Goal: Transaction & Acquisition: Purchase product/service

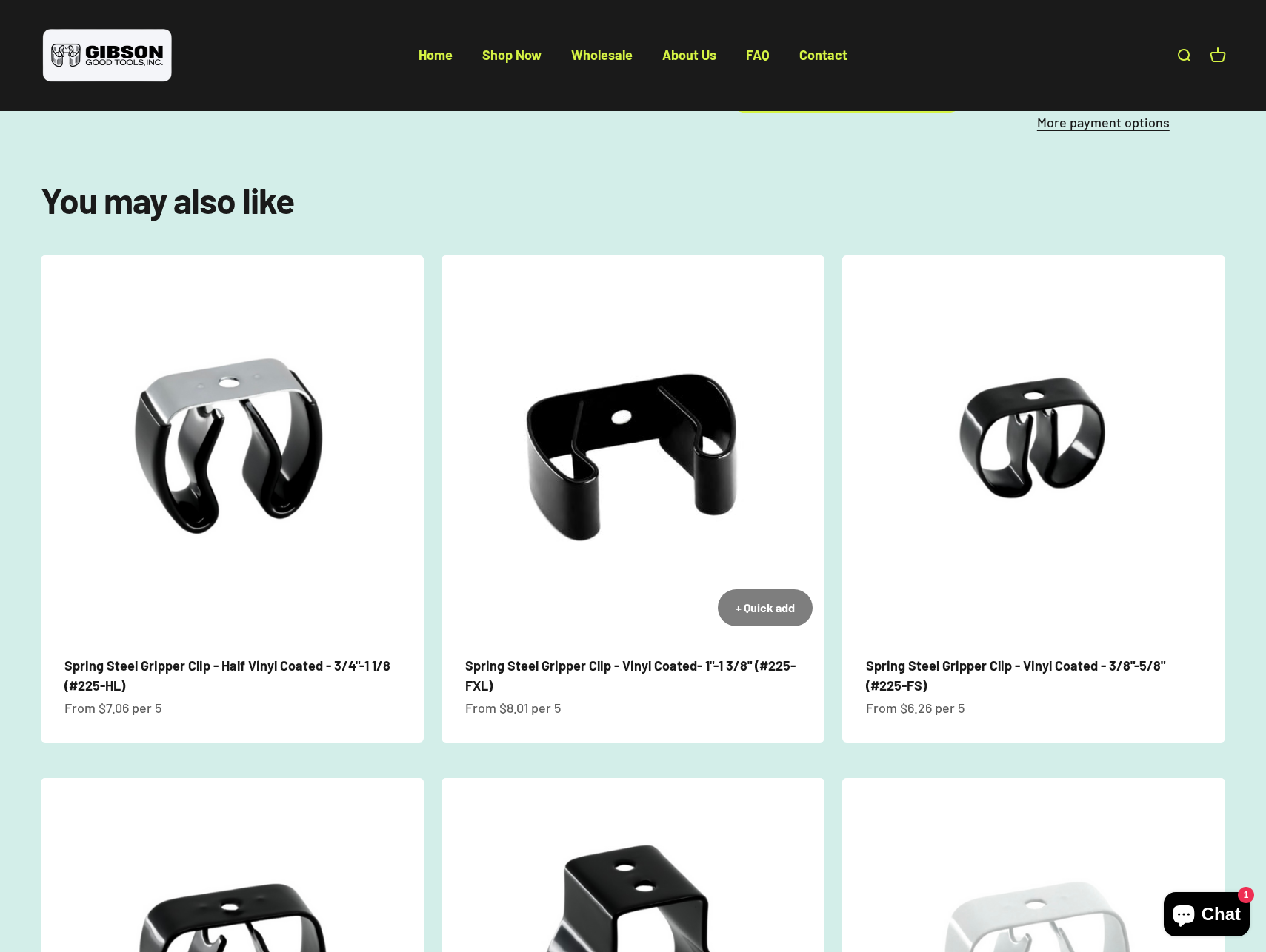
scroll to position [865, 0]
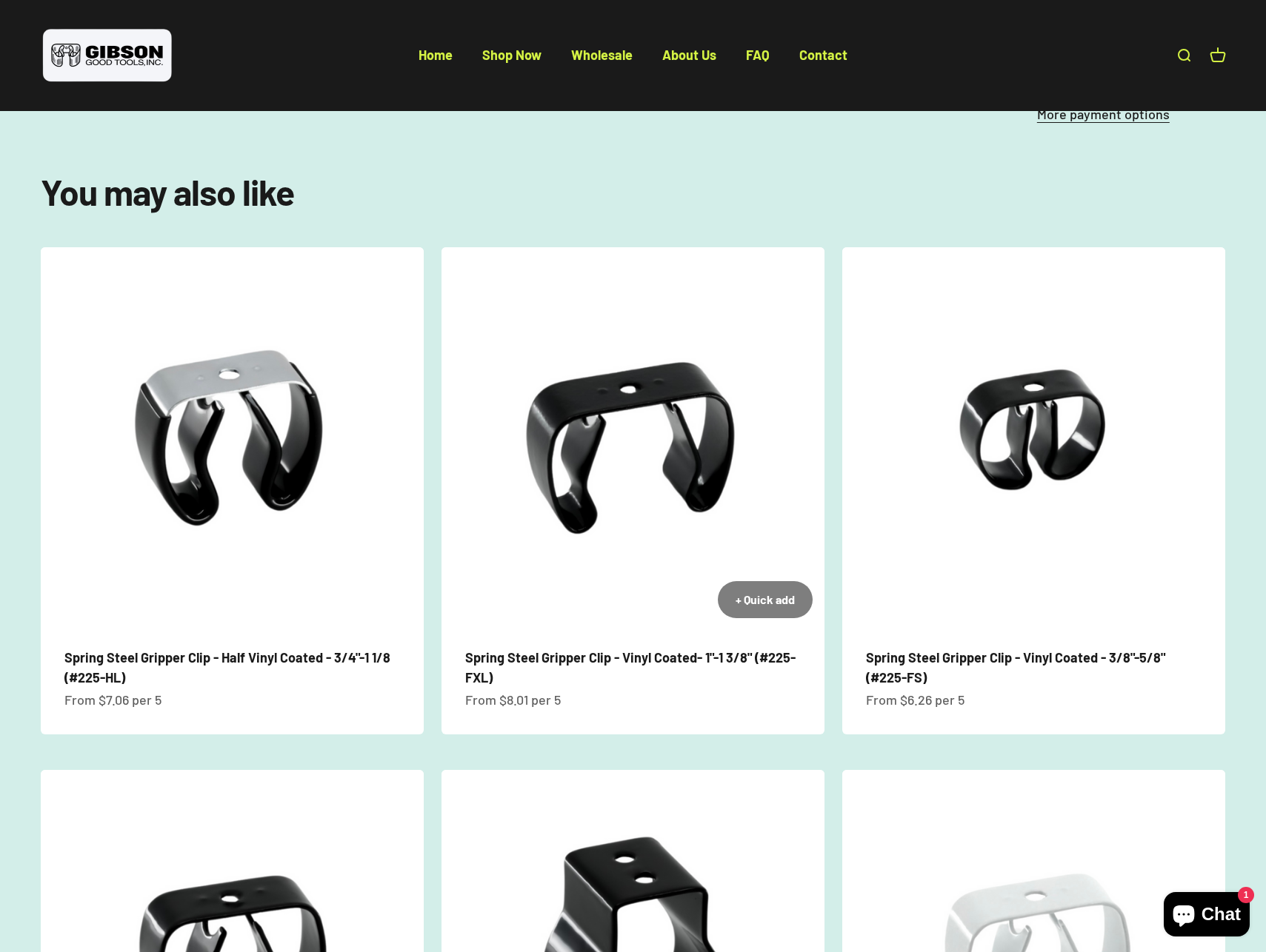
click at [579, 650] on link "Spring Steel Gripper Clip - Vinyl Coated- 1"-1 3/8" (#225-FXL)" at bounding box center [630, 667] width 330 height 36
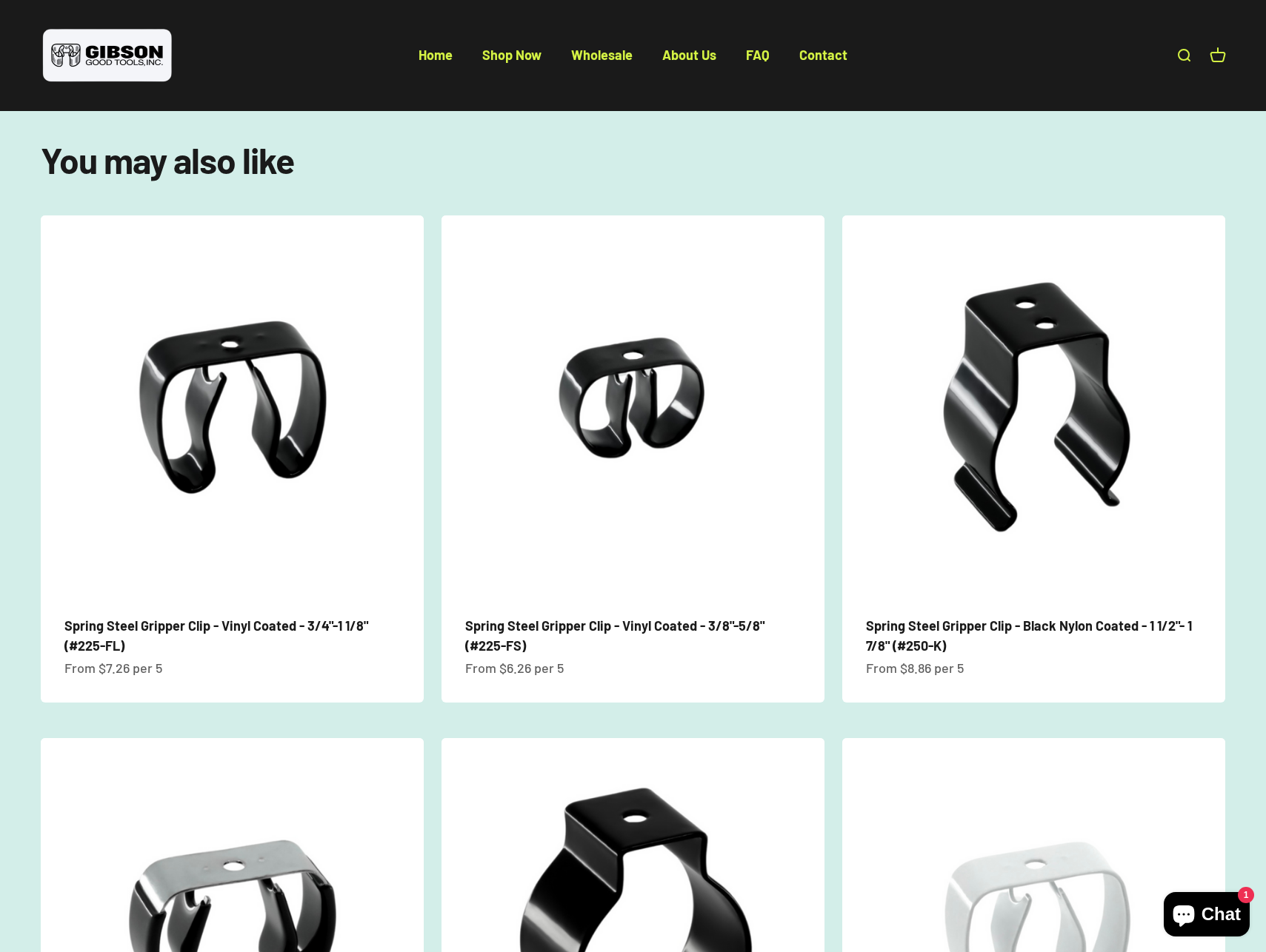
scroll to position [1045, 0]
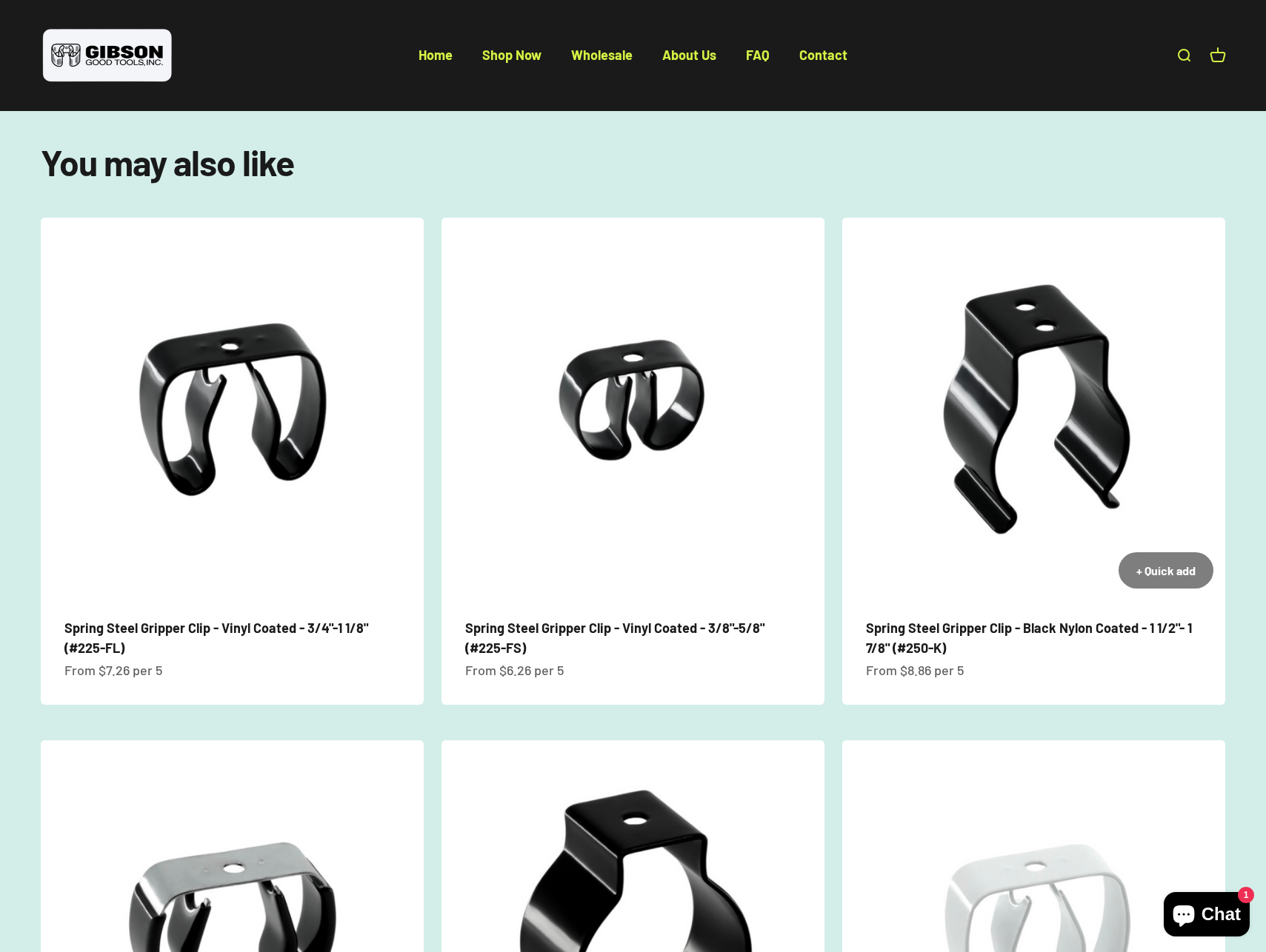
click at [1029, 620] on link "Spring Steel Gripper Clip - Black Nylon Coated - 1 1/2"- 1 7/8" (#250-K)" at bounding box center [1028, 638] width 326 height 36
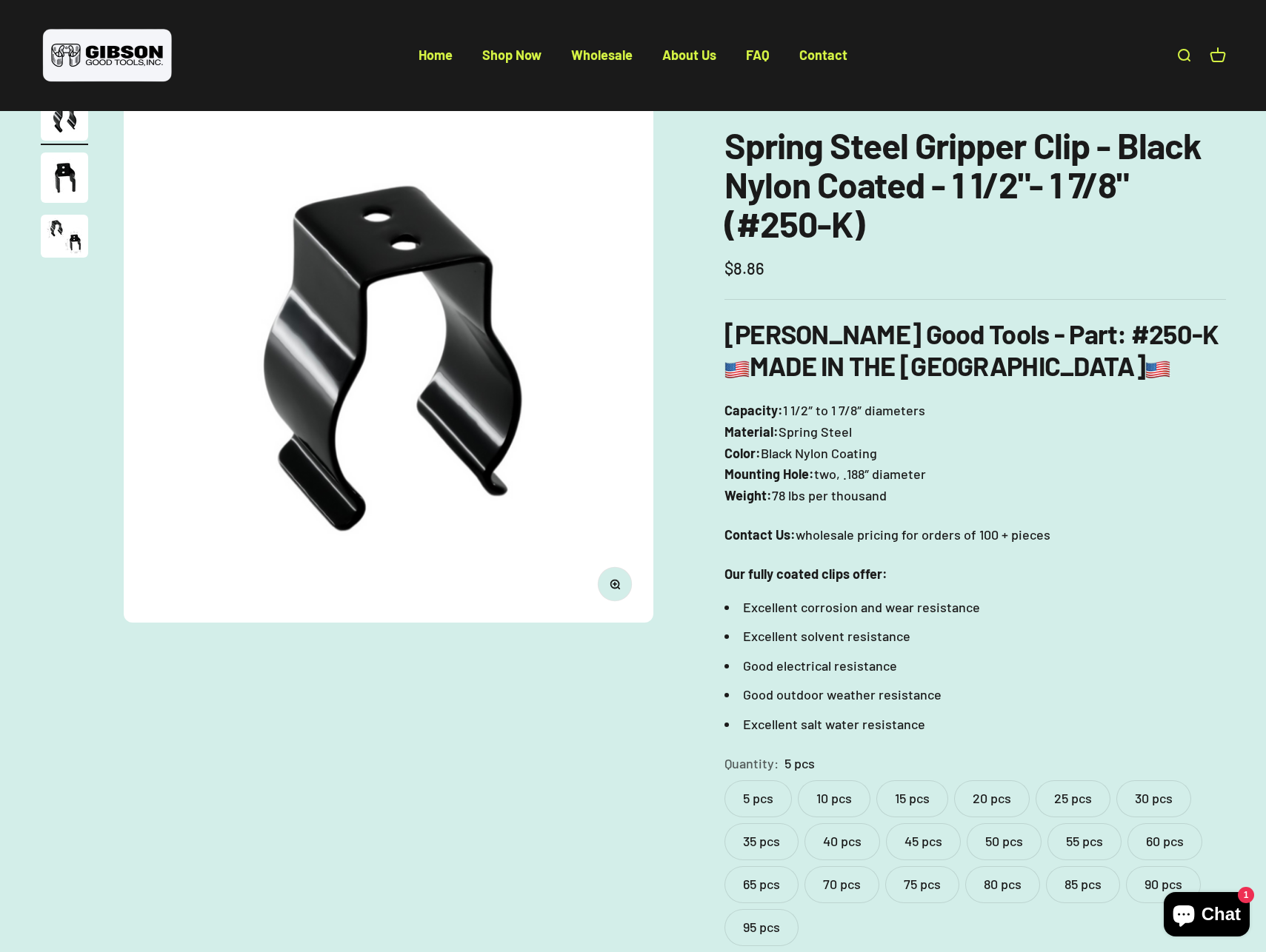
scroll to position [85, 0]
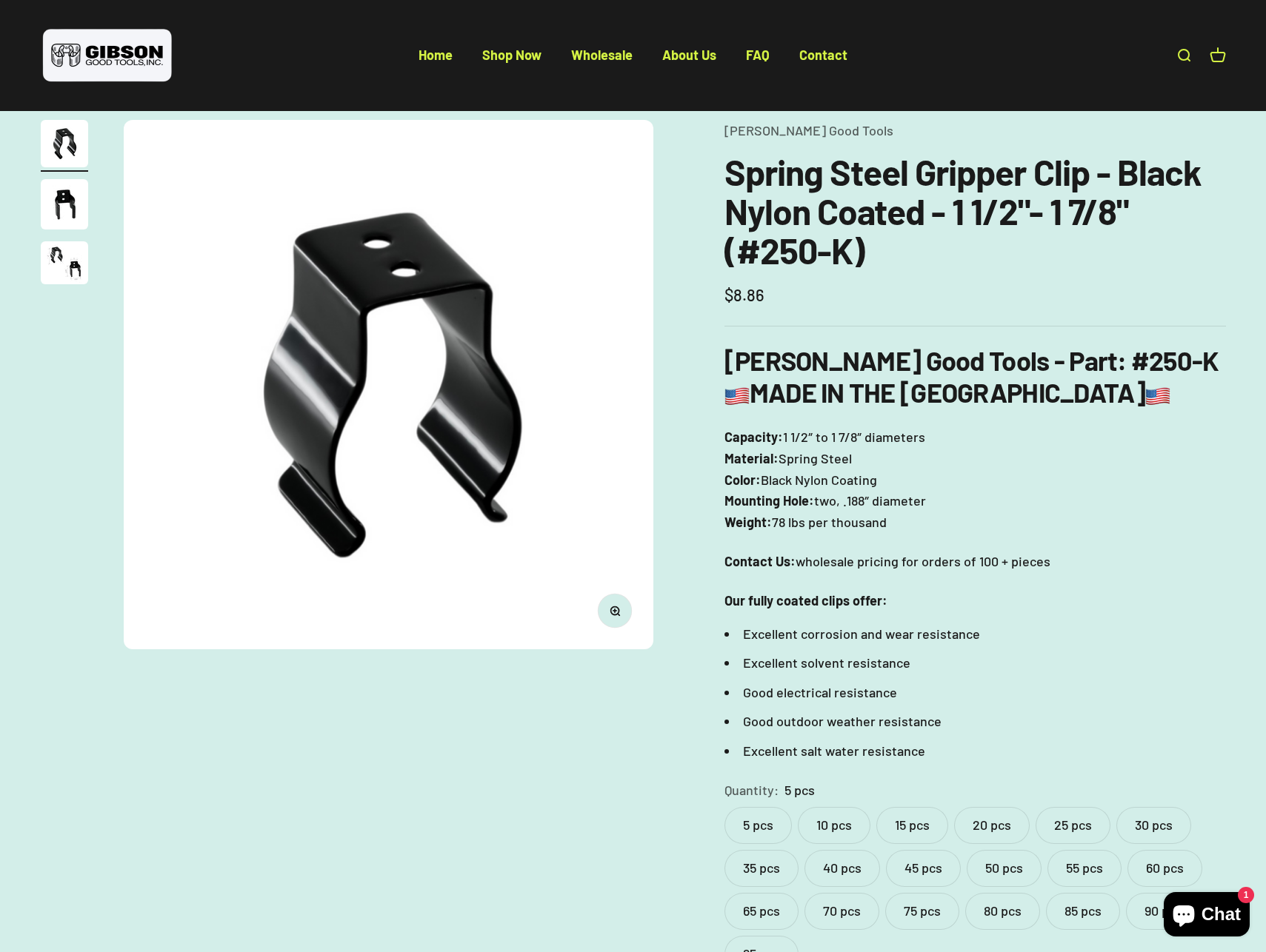
click at [67, 261] on img "Go to item 3" at bounding box center [64, 263] width 47 height 43
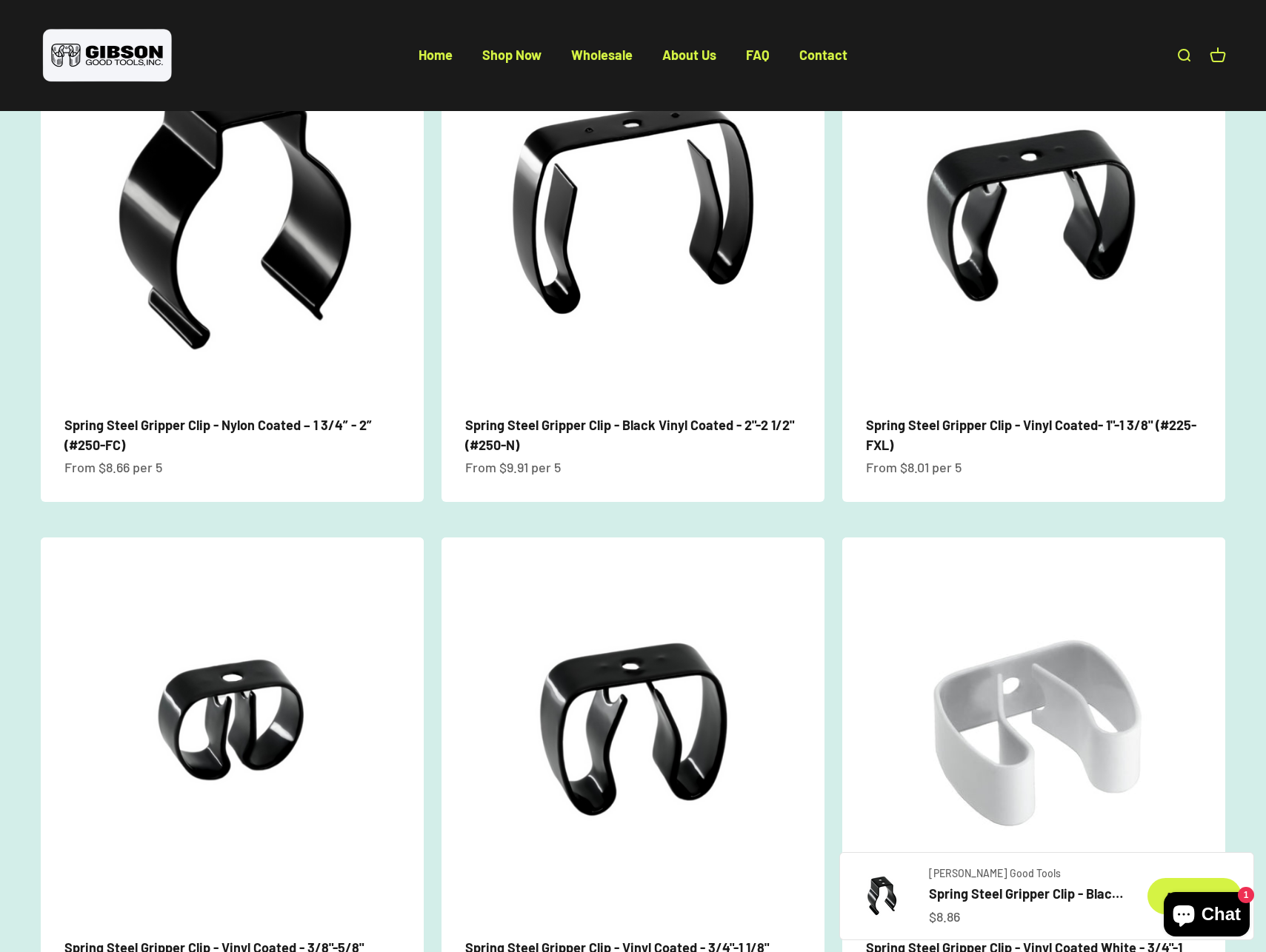
scroll to position [1183, 0]
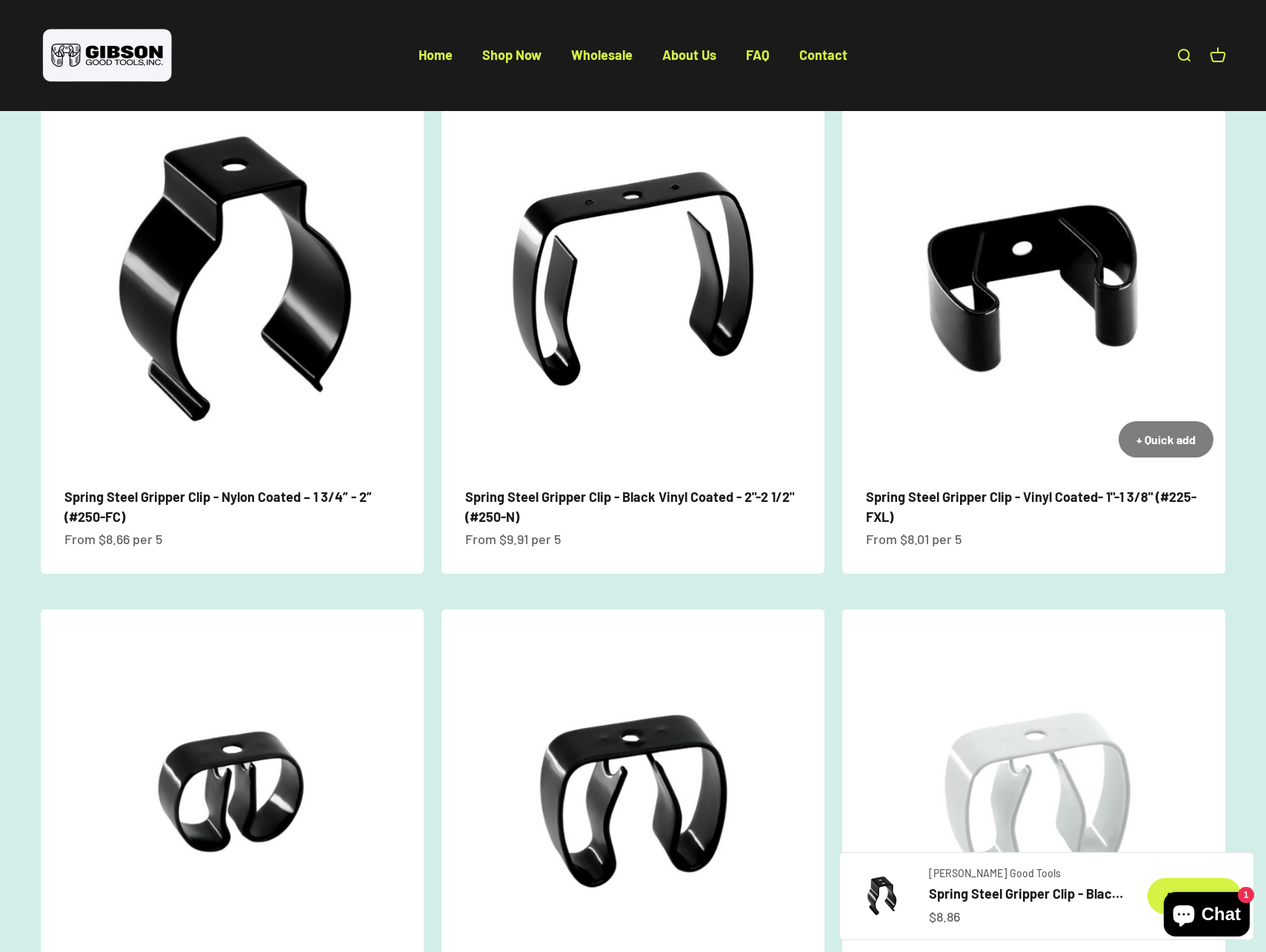
click at [1013, 283] on img at bounding box center [1033, 278] width 383 height 383
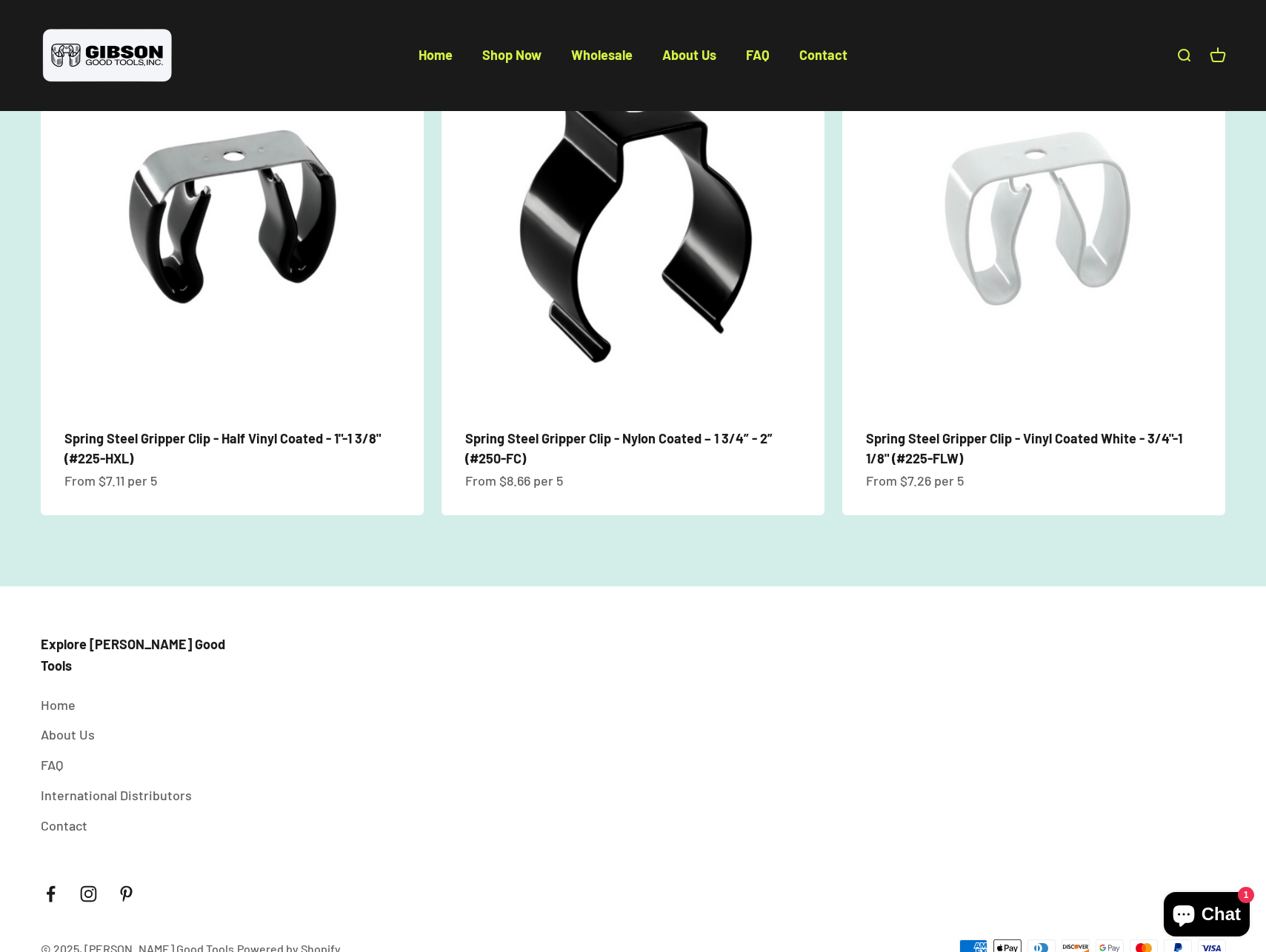
scroll to position [1703, 0]
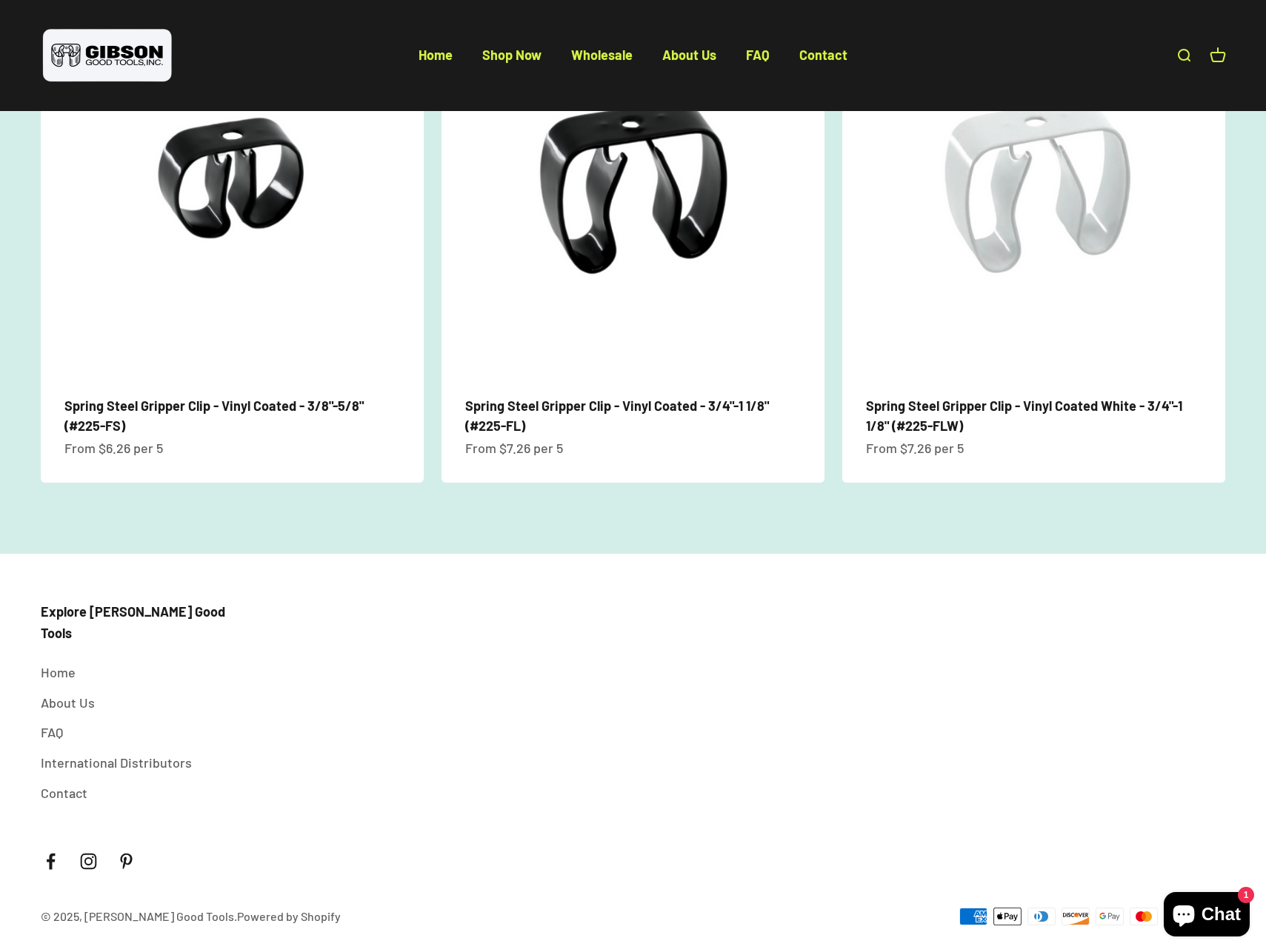
scroll to position [1787, 0]
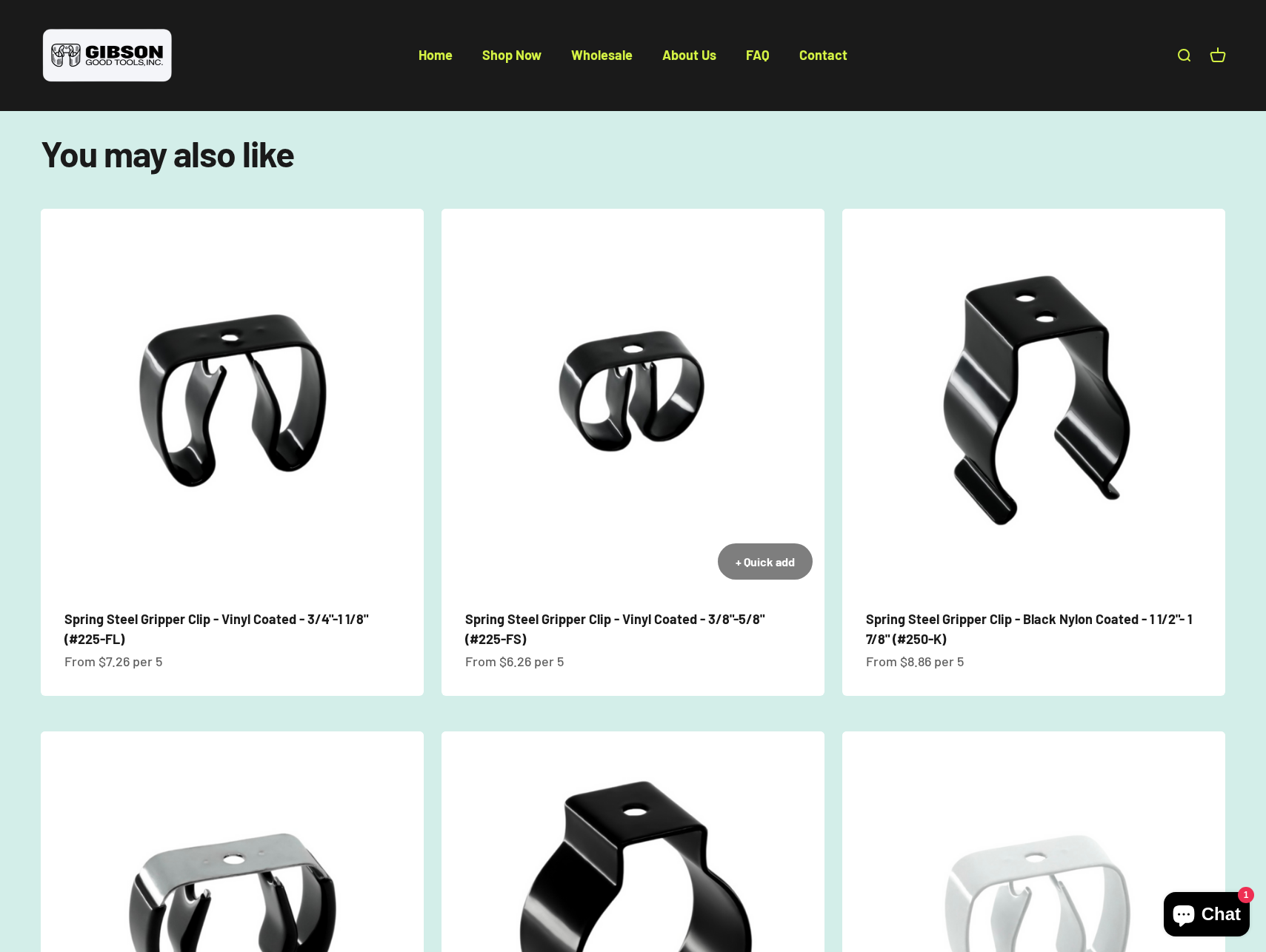
scroll to position [1190, 0]
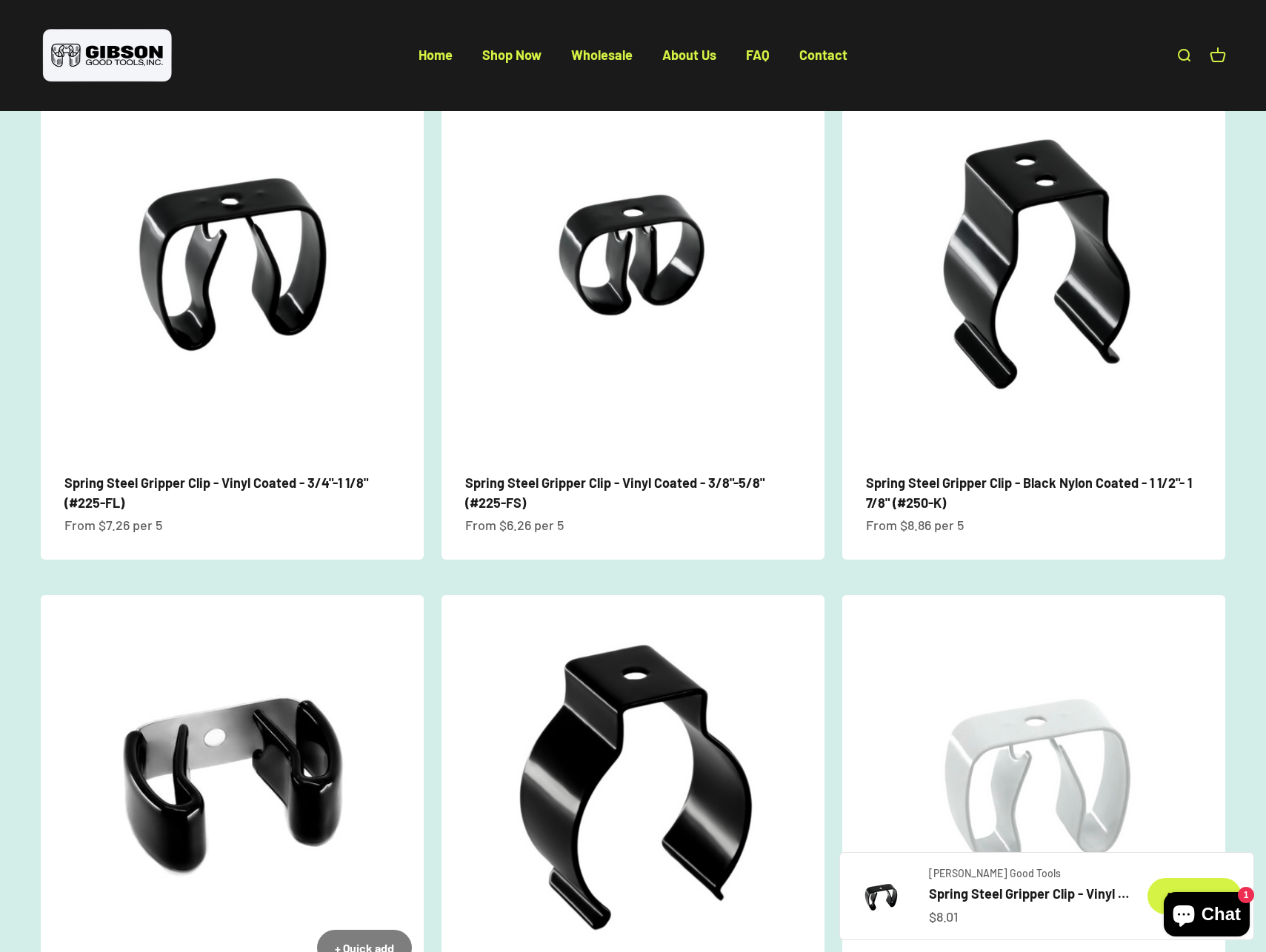
click at [247, 754] on img at bounding box center [232, 787] width 383 height 383
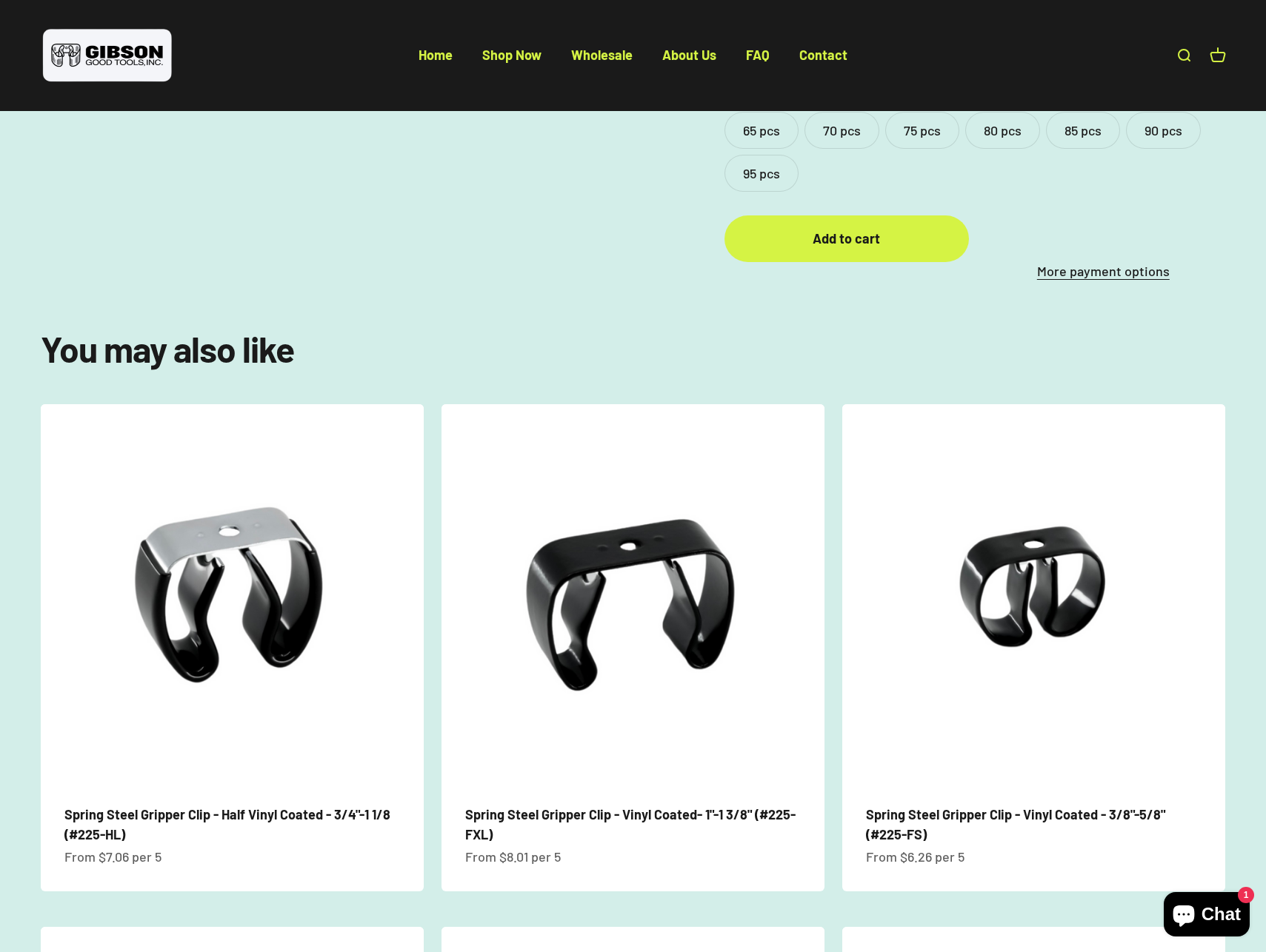
scroll to position [708, 0]
click at [682, 806] on link "Spring Steel Gripper Clip - Vinyl Coated- 1"-1 3/8" (#225-FXL)" at bounding box center [630, 824] width 330 height 36
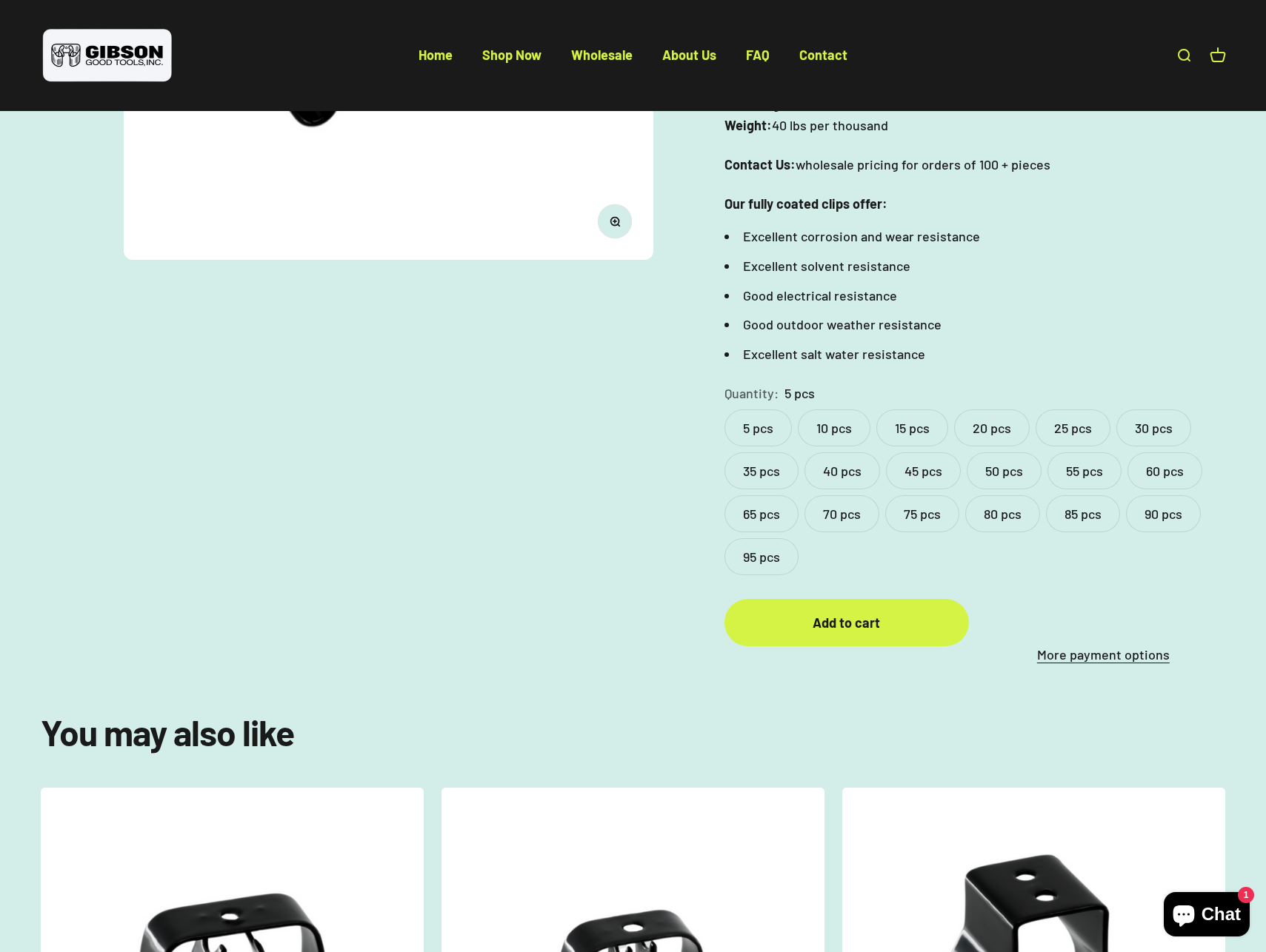
scroll to position [482, 0]
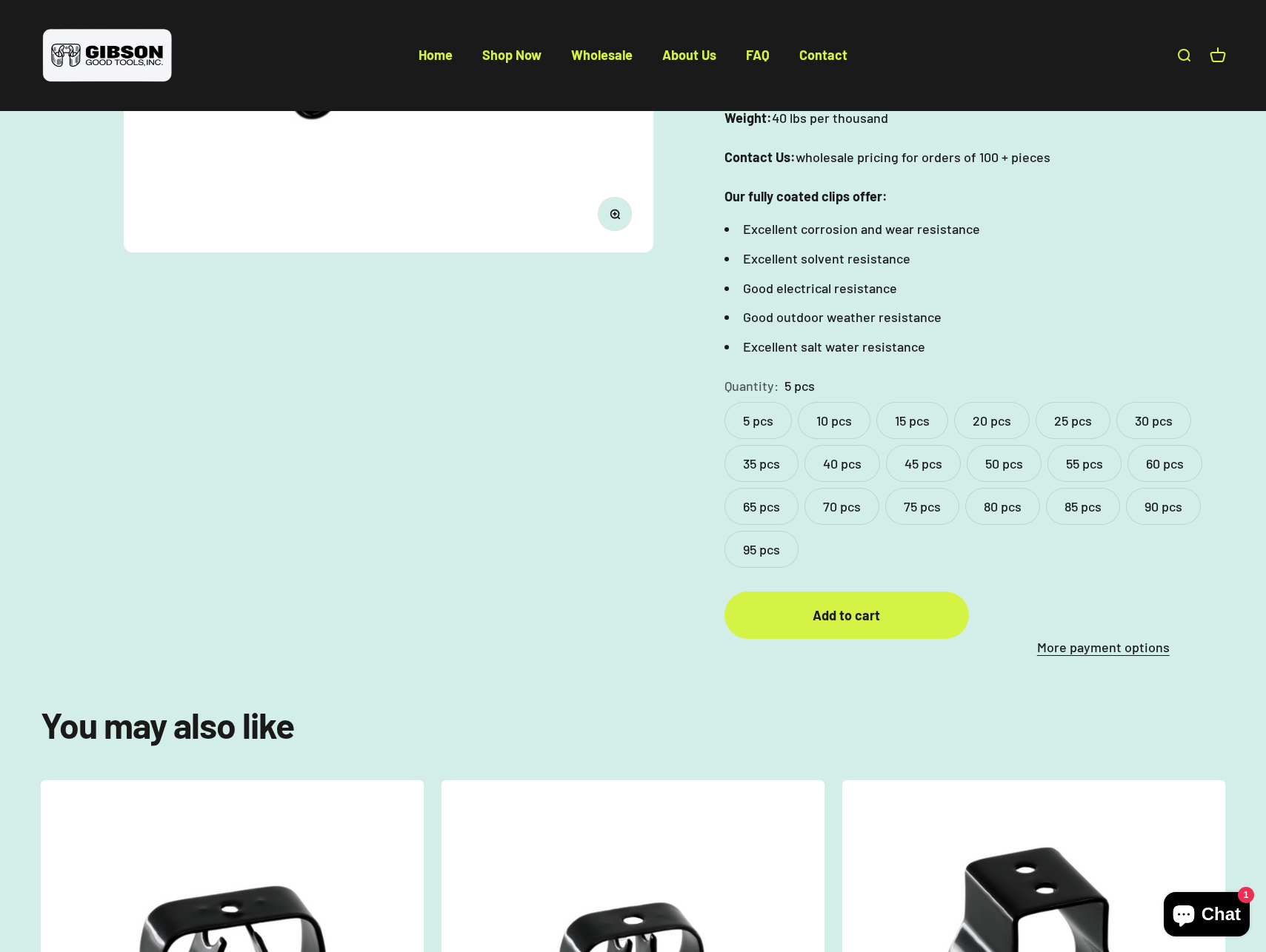
click at [838, 402] on label "10 pcs" at bounding box center [834, 421] width 73 height 37
click at [851, 602] on button "Add to cart" at bounding box center [847, 615] width 244 height 46
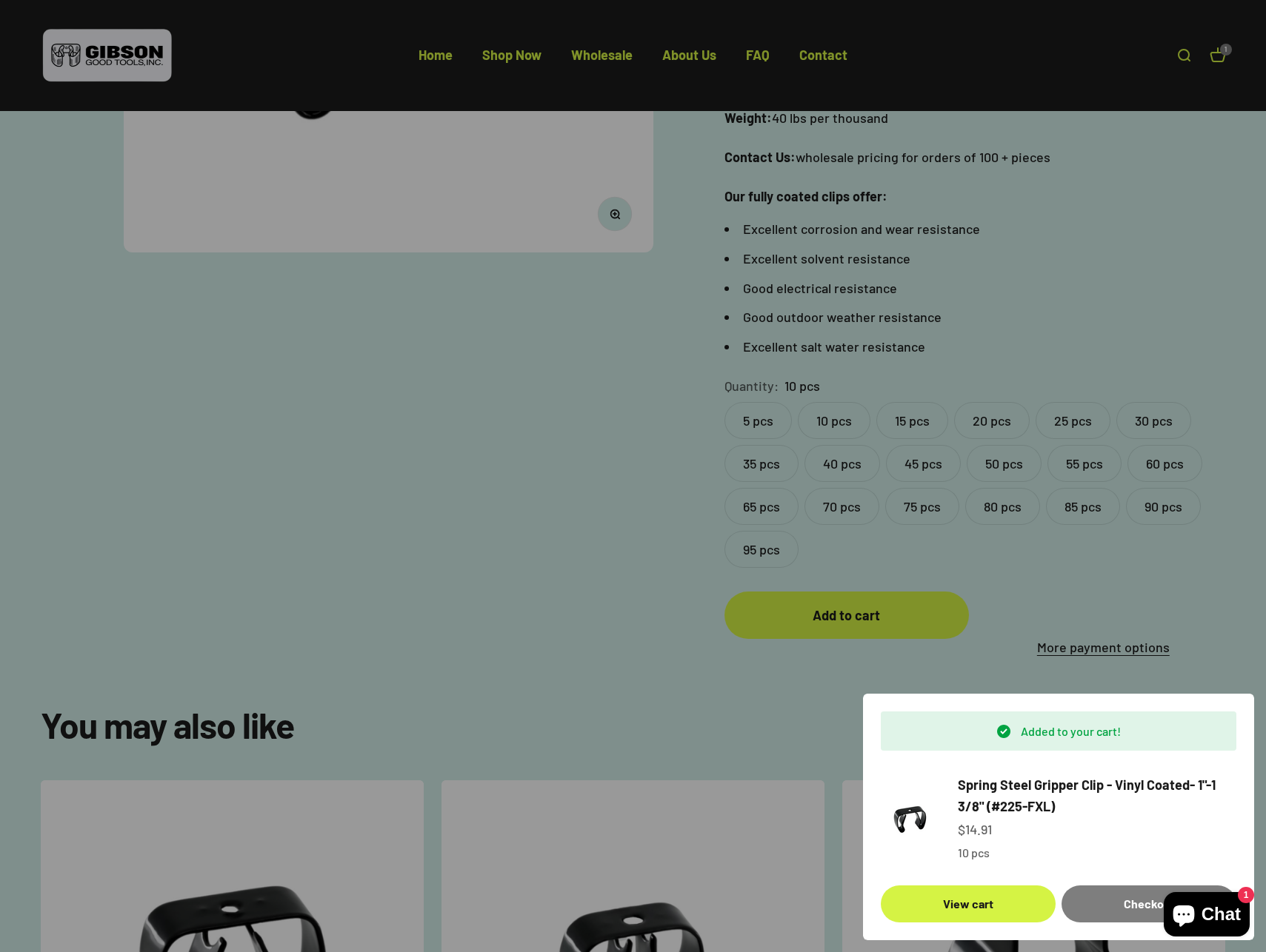
click at [626, 673] on div at bounding box center [633, 476] width 1266 height 952
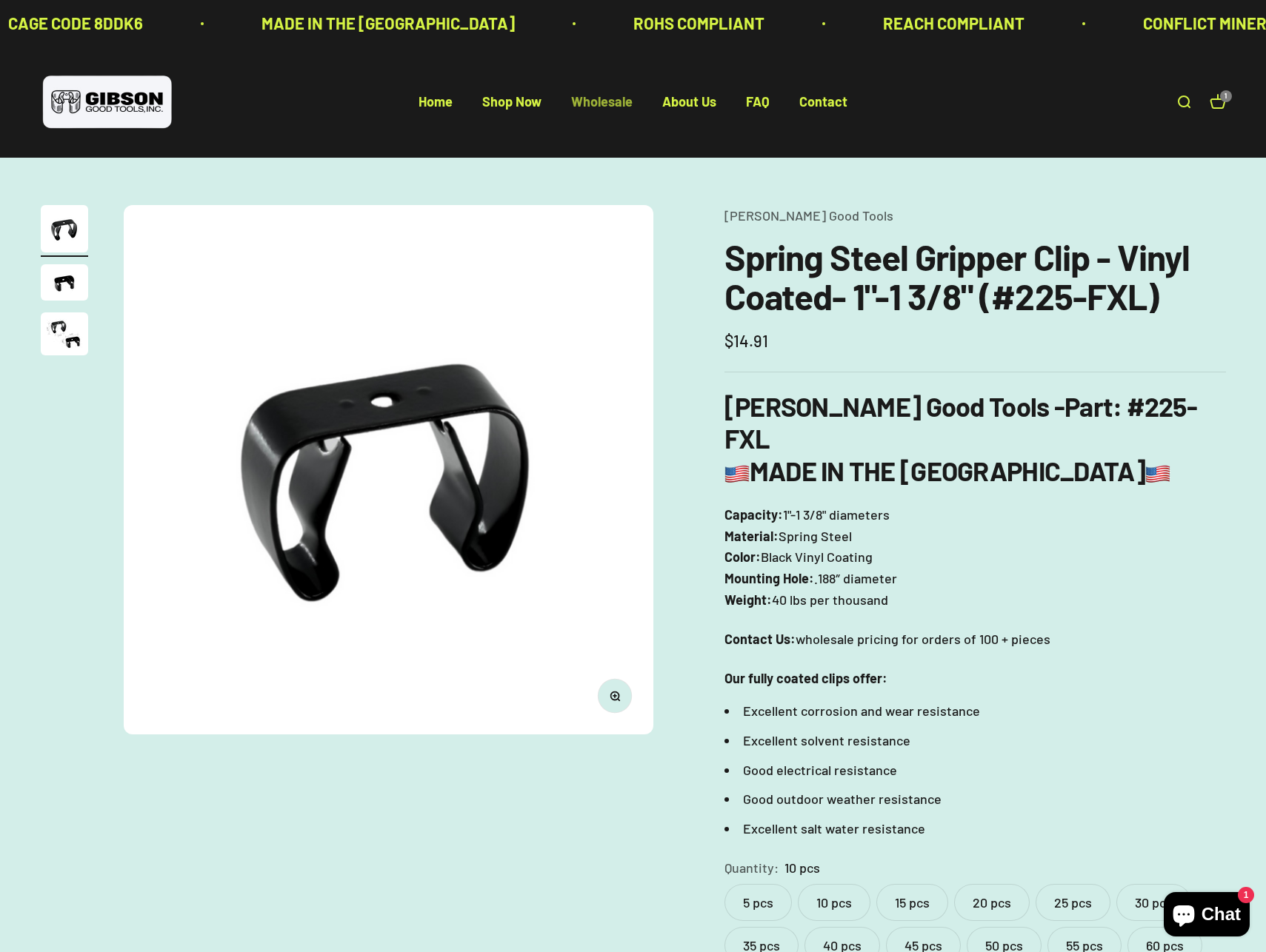
click at [613, 107] on link "Wholesale" at bounding box center [601, 102] width 61 height 16
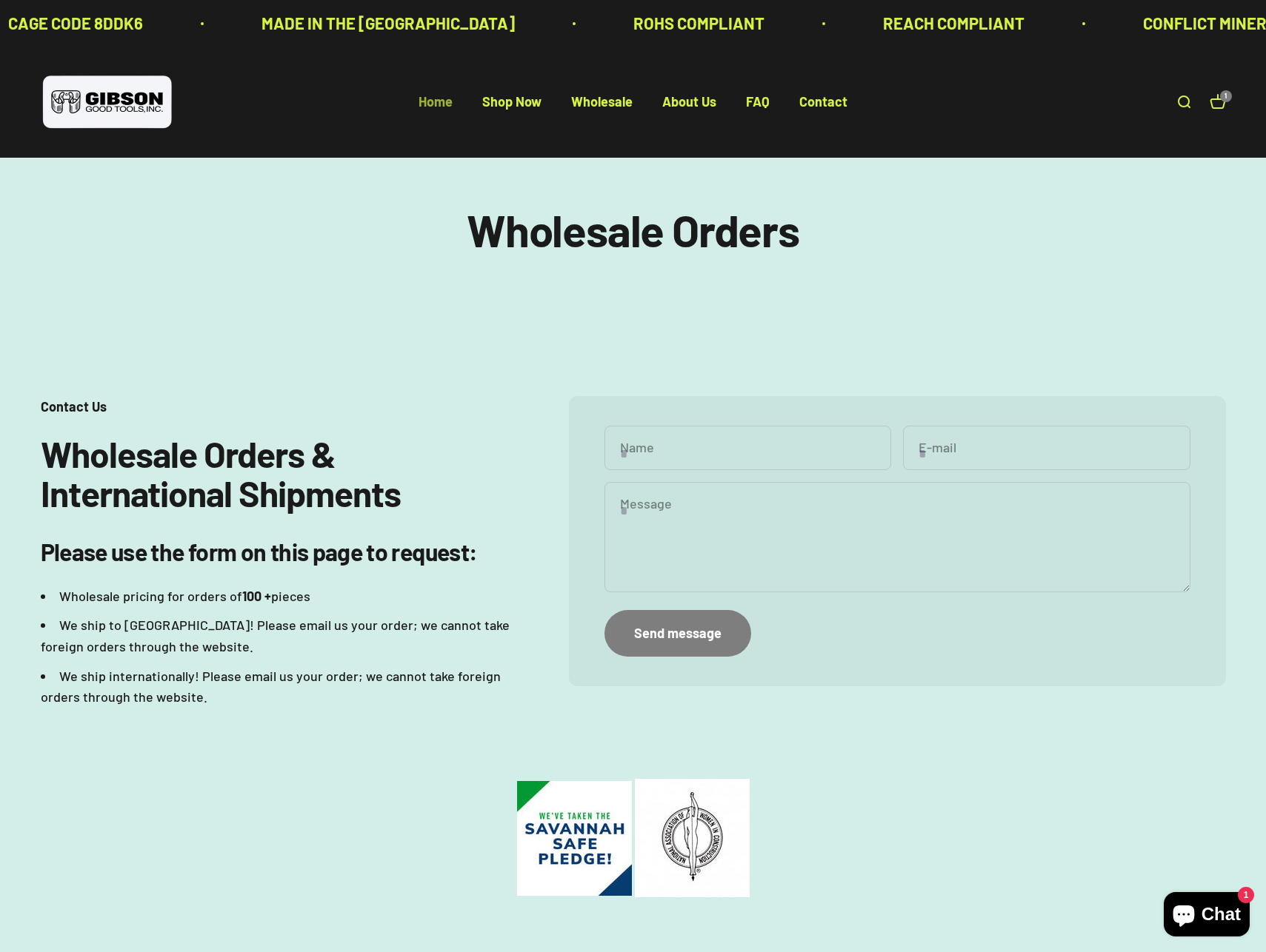
click at [435, 96] on link "Home" at bounding box center [435, 102] width 34 height 16
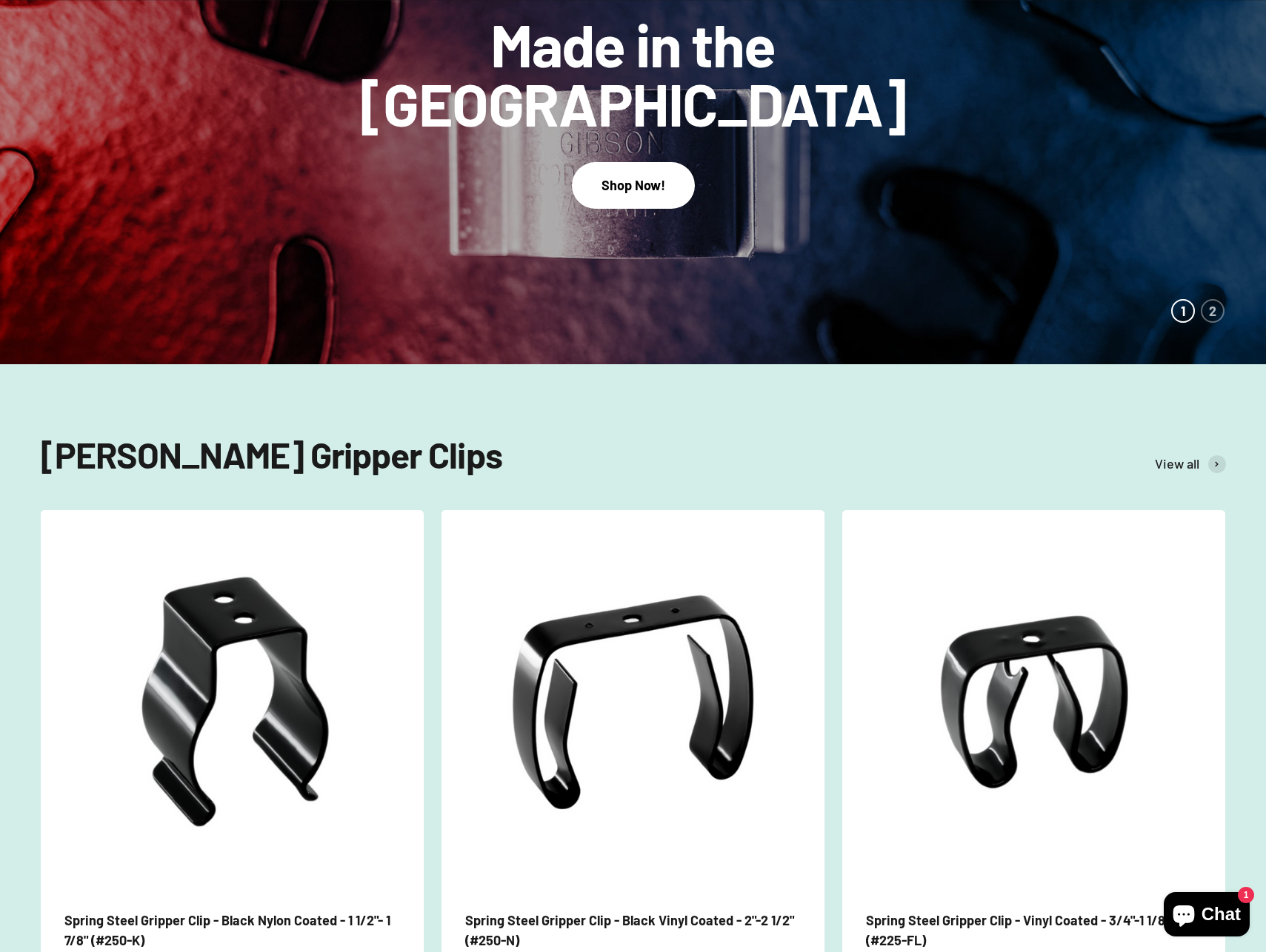
scroll to position [184, 0]
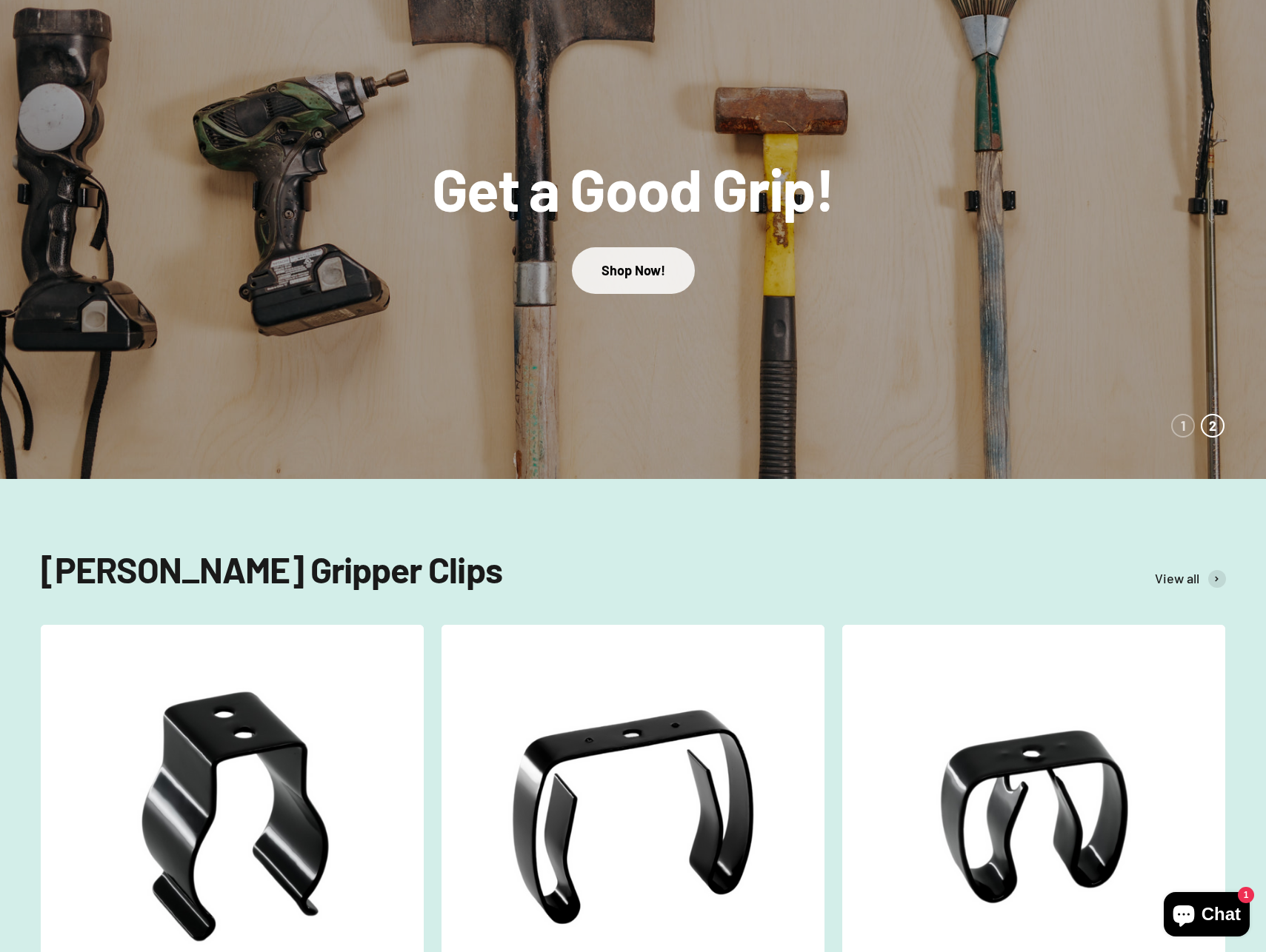
click at [643, 271] on link "Shop Now!" at bounding box center [633, 271] width 123 height 46
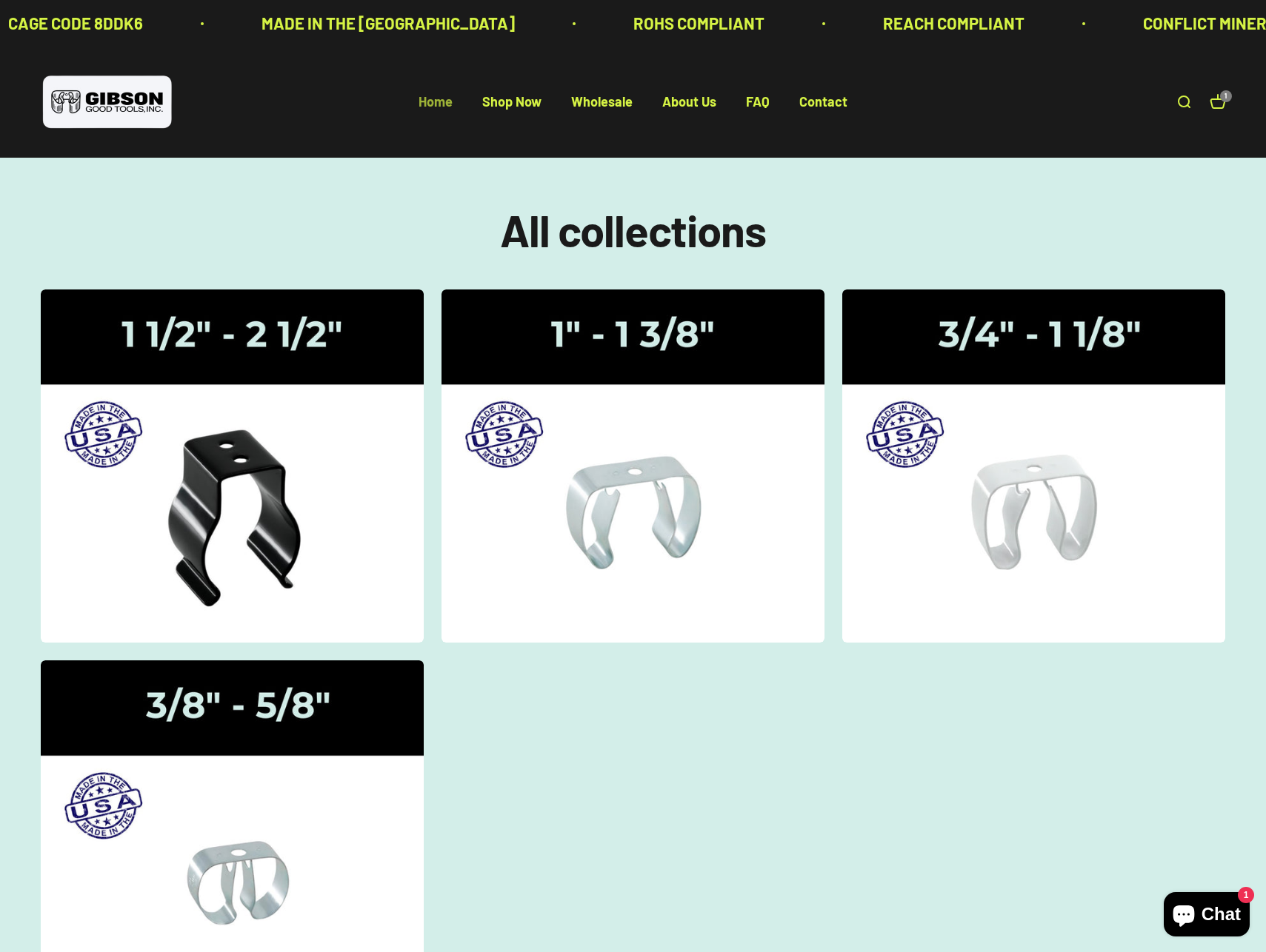
click at [442, 100] on link "Home" at bounding box center [435, 102] width 34 height 16
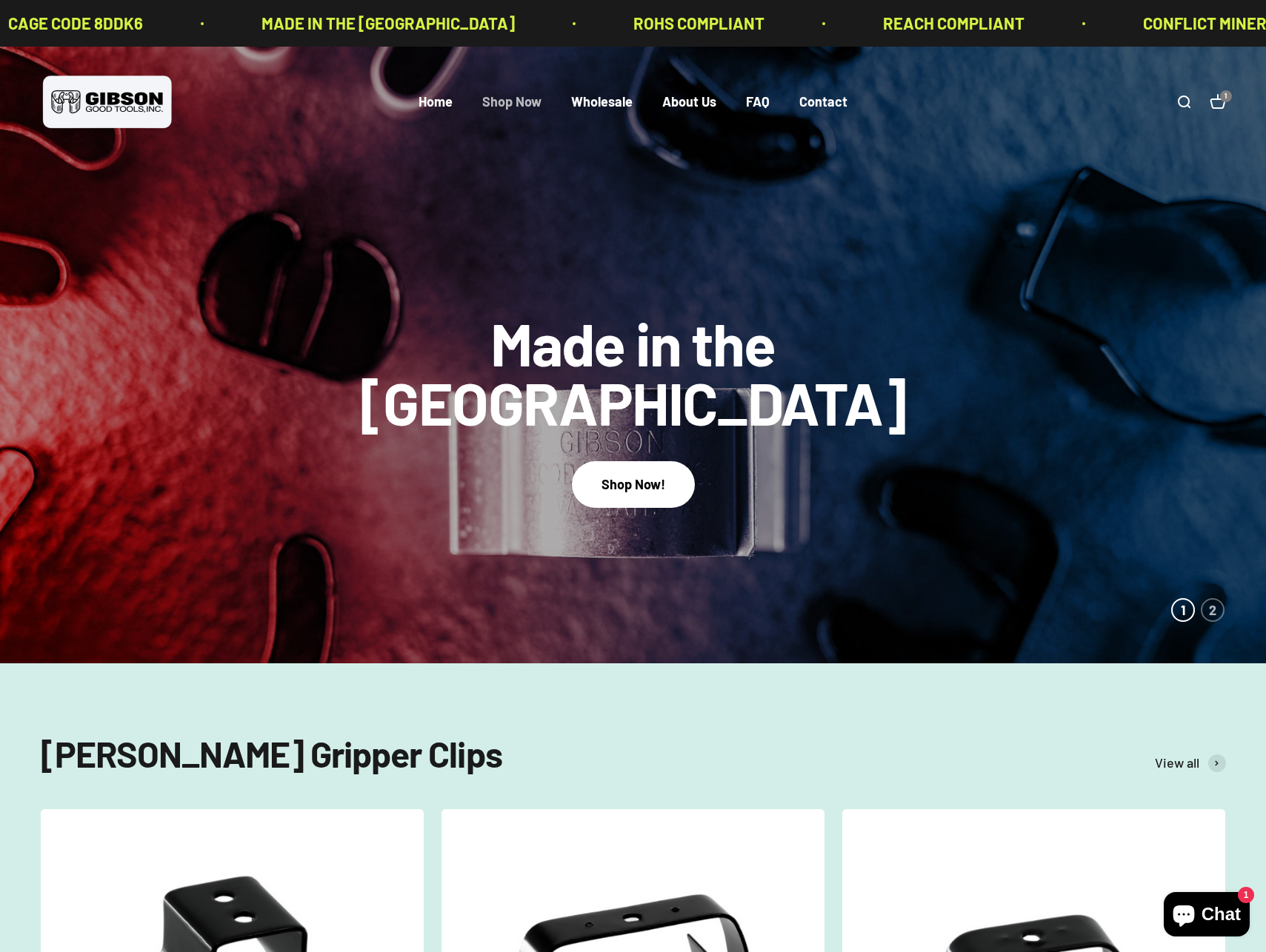
click at [494, 96] on link "Shop Now" at bounding box center [511, 102] width 60 height 16
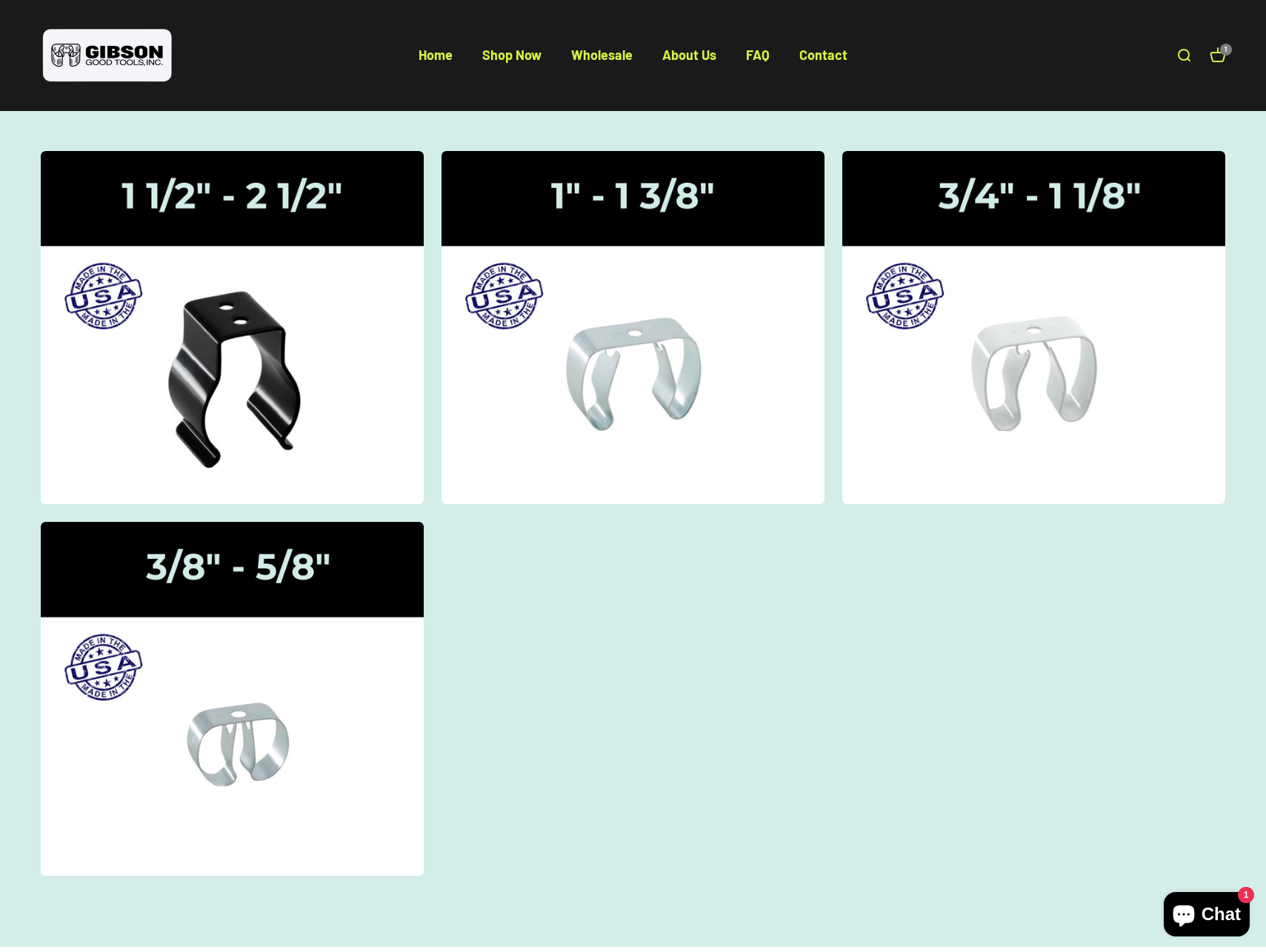
scroll to position [151, 0]
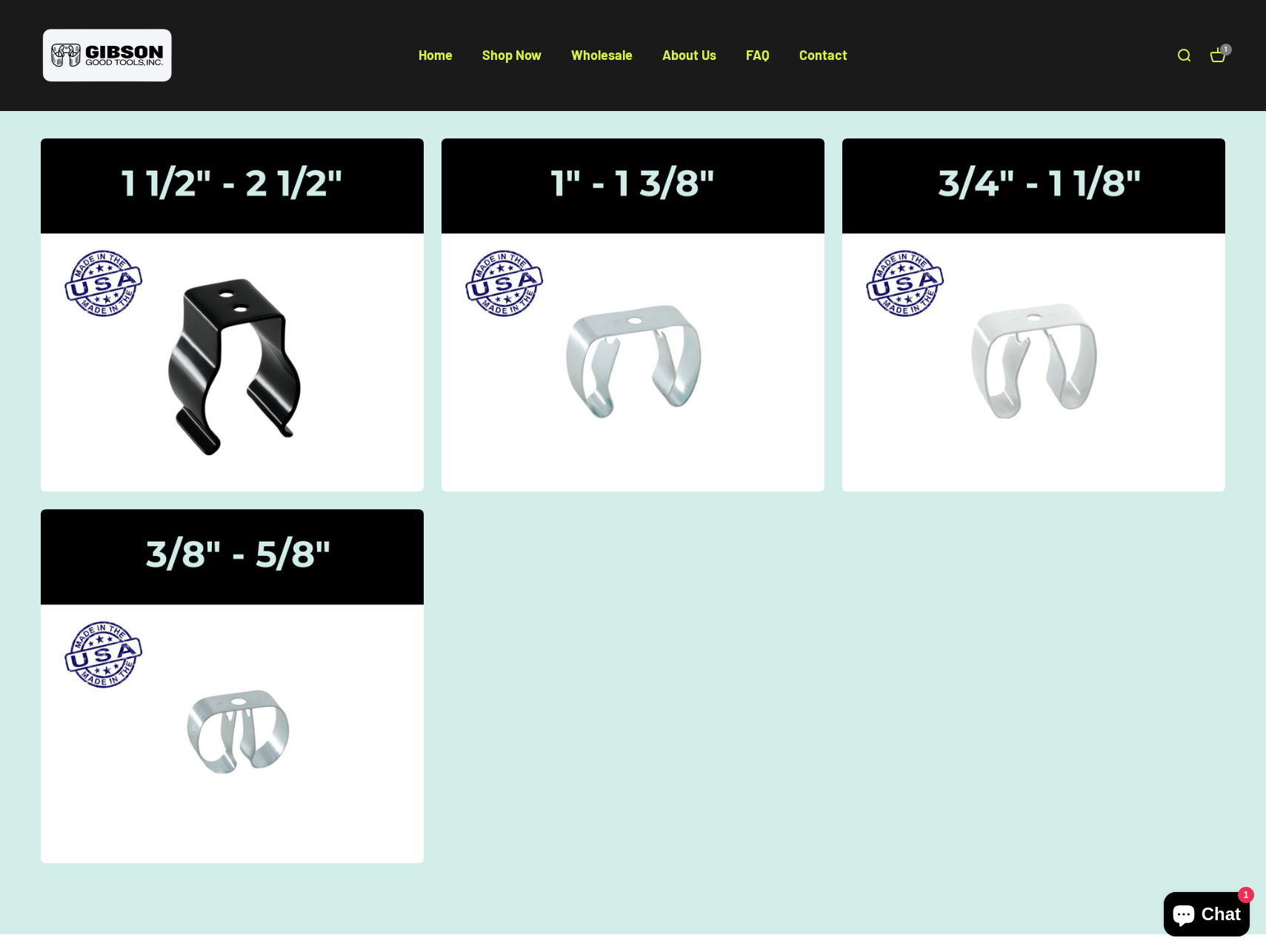
click at [1220, 49] on cart-count "1" at bounding box center [1225, 49] width 12 height 12
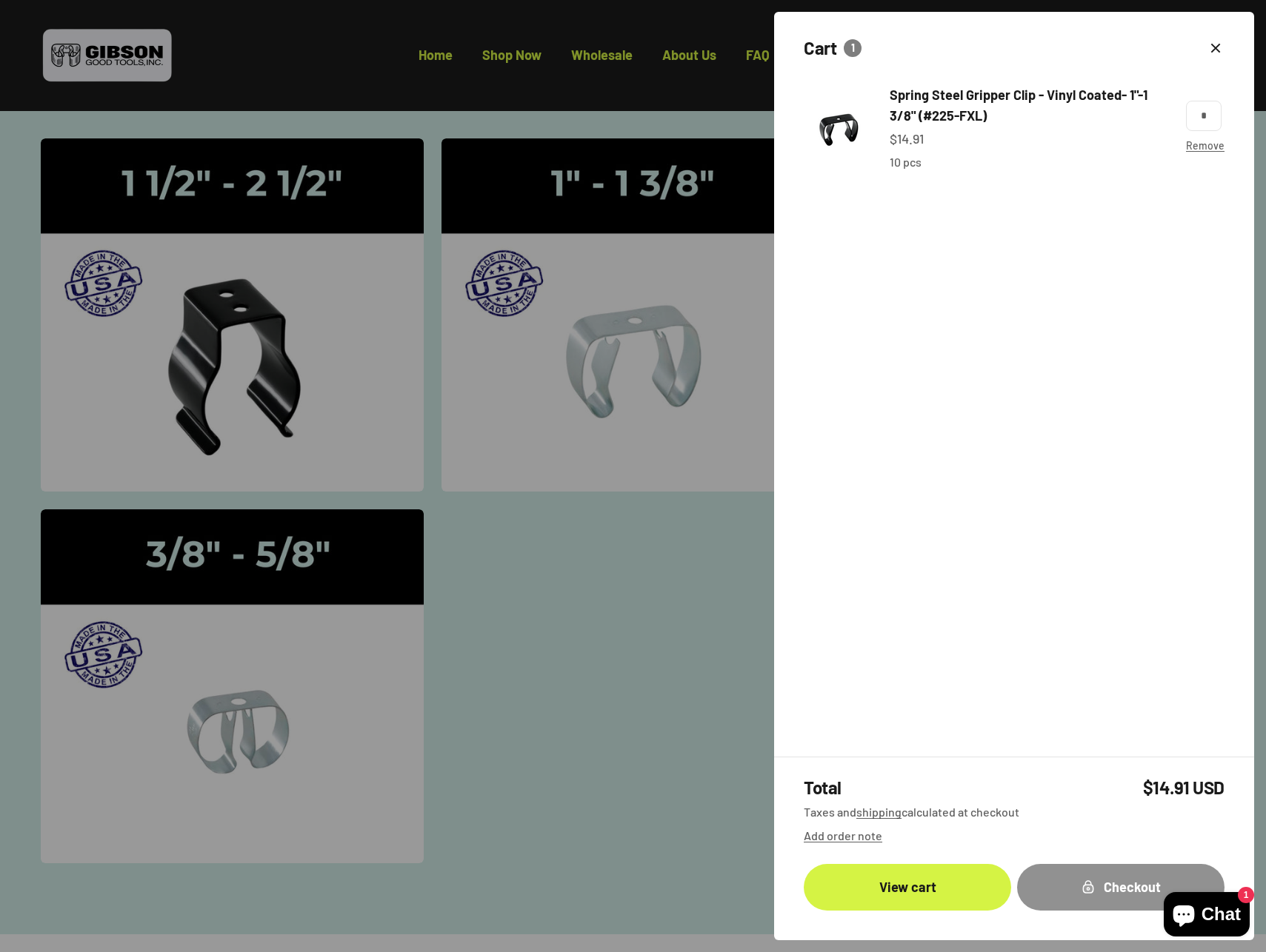
click at [1096, 880] on div "Checkout" at bounding box center [1121, 888] width 148 height 22
